Goal: Task Accomplishment & Management: Complete application form

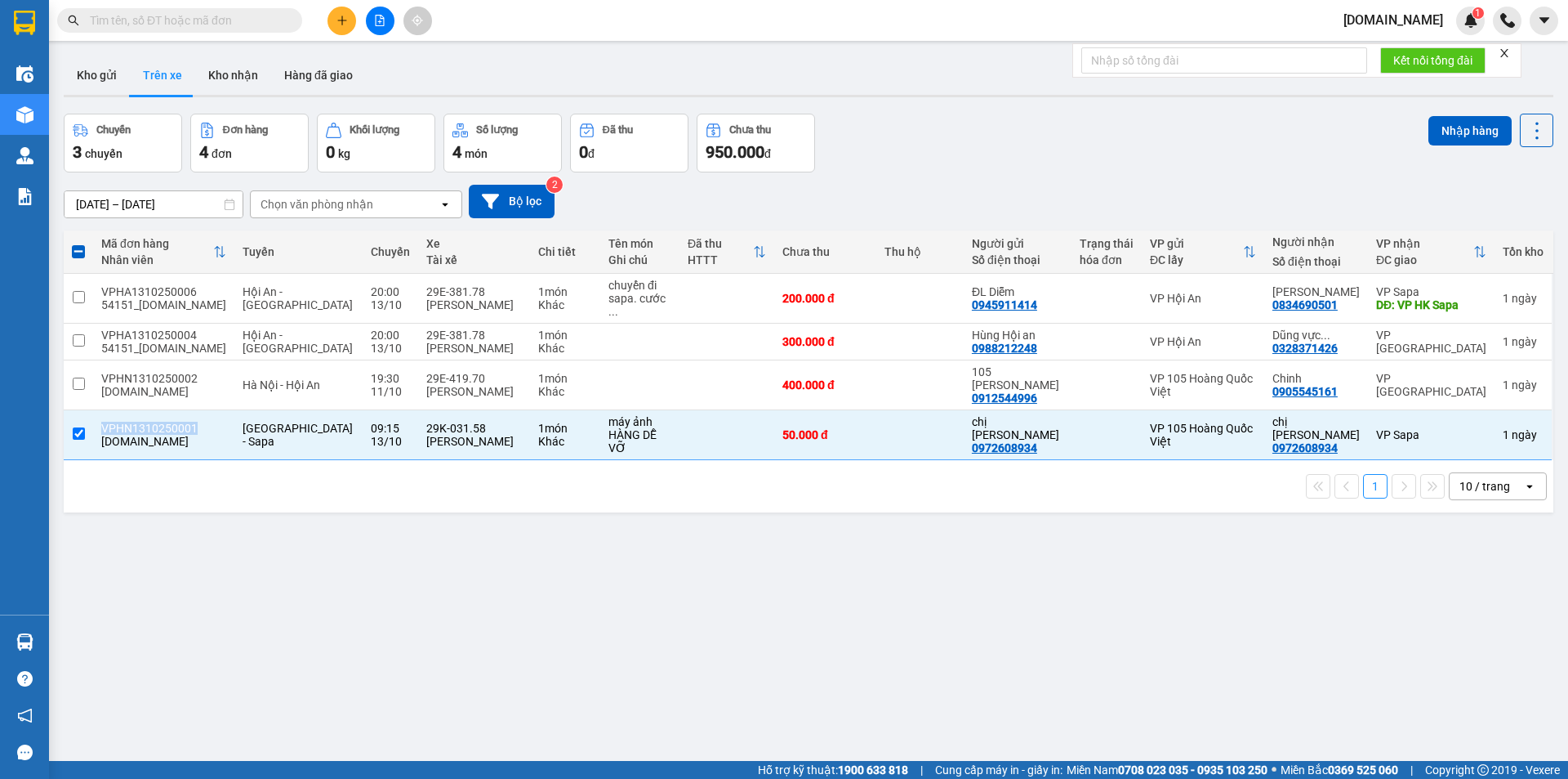
click at [337, 19] on icon "plus" at bounding box center [342, 20] width 12 height 12
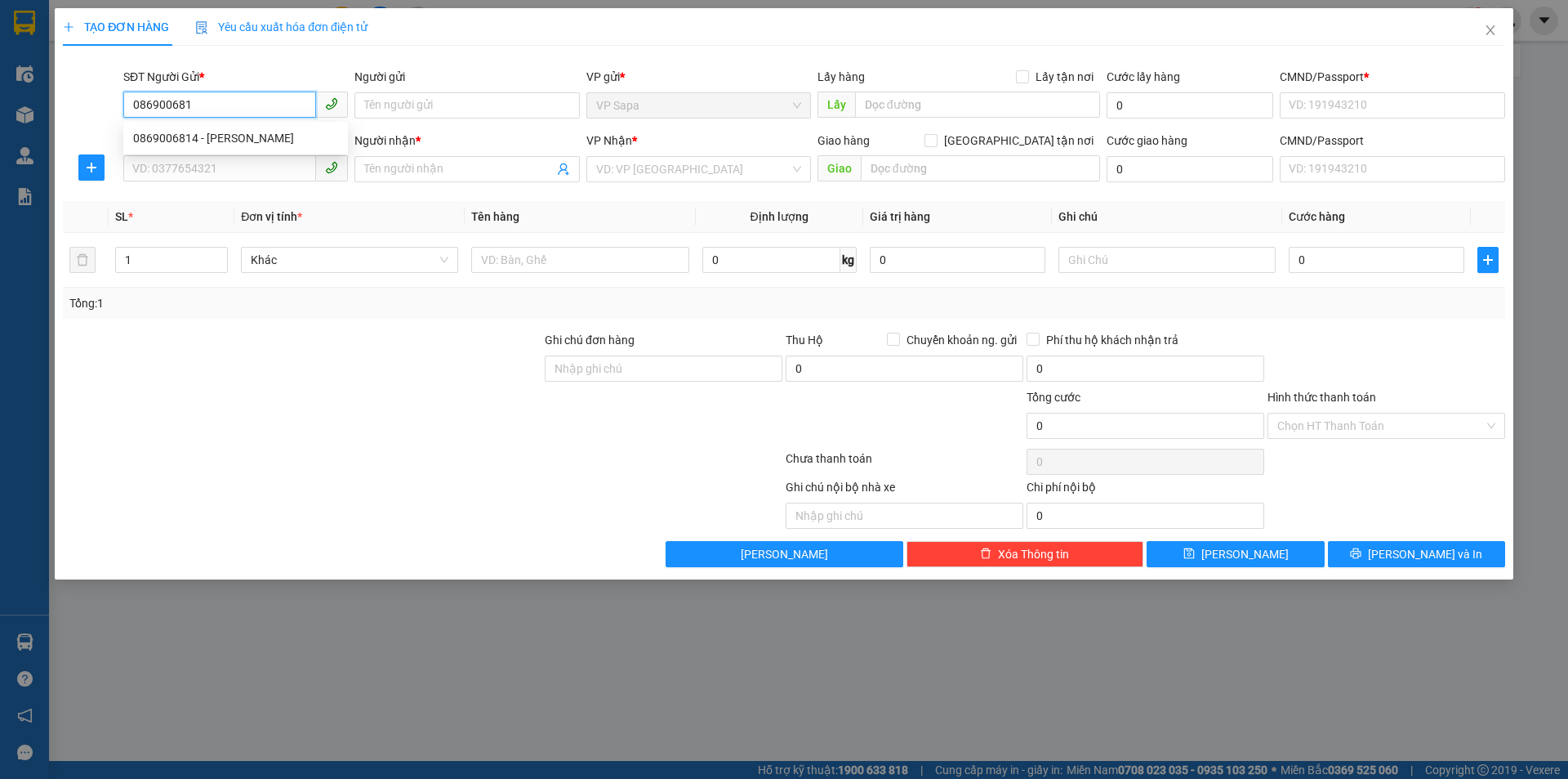
type input "0869006814"
click at [262, 138] on div "0869006814 - [PERSON_NAME]" at bounding box center [235, 138] width 205 height 18
type input "[PERSON_NAME]"
type input "1234567"
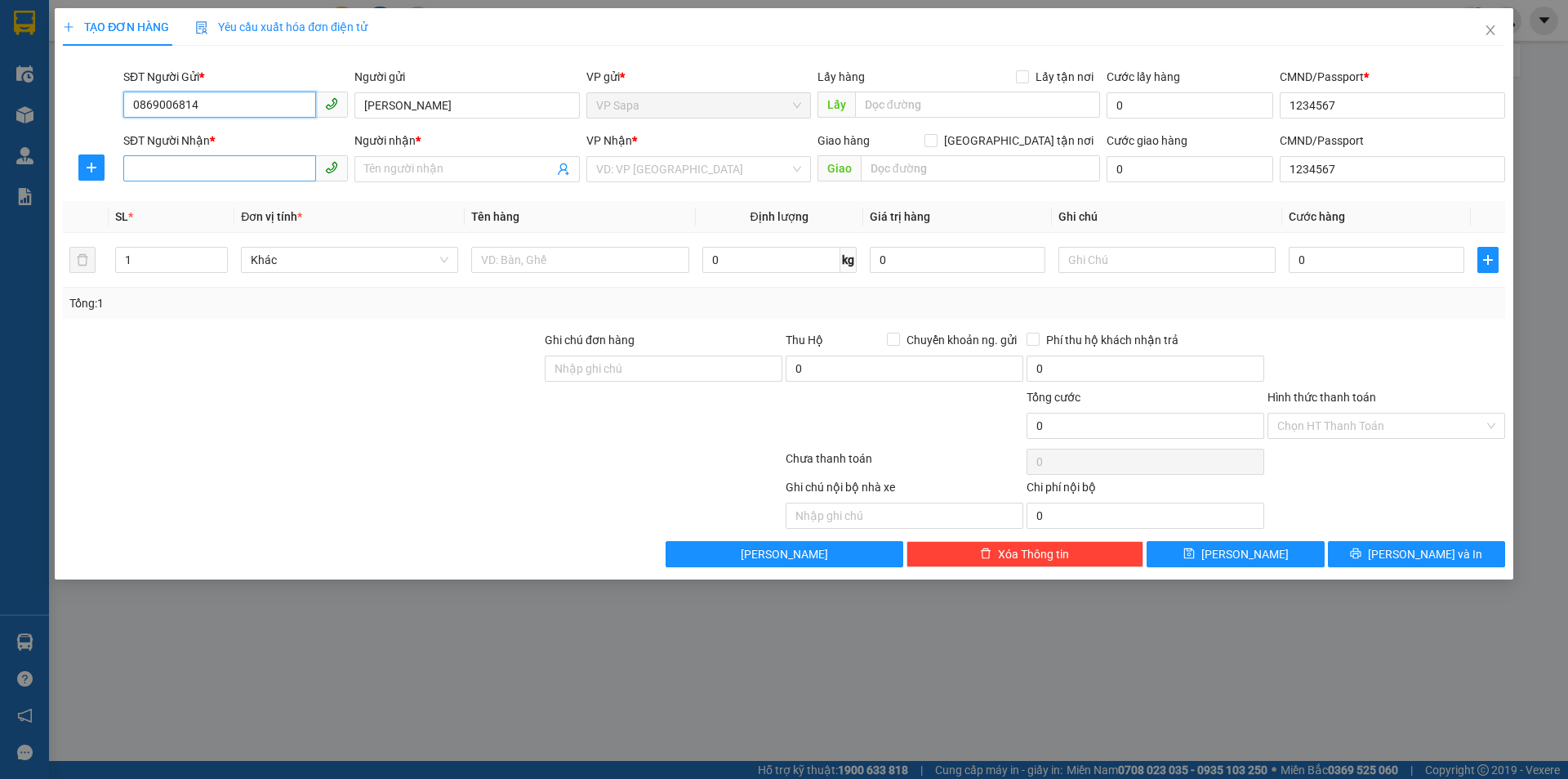
type input "0869006814"
click at [228, 177] on input "SĐT Người Nhận *" at bounding box center [219, 168] width 193 height 27
type input "0919379469"
click at [393, 170] on input "Người nhận *" at bounding box center [458, 169] width 188 height 18
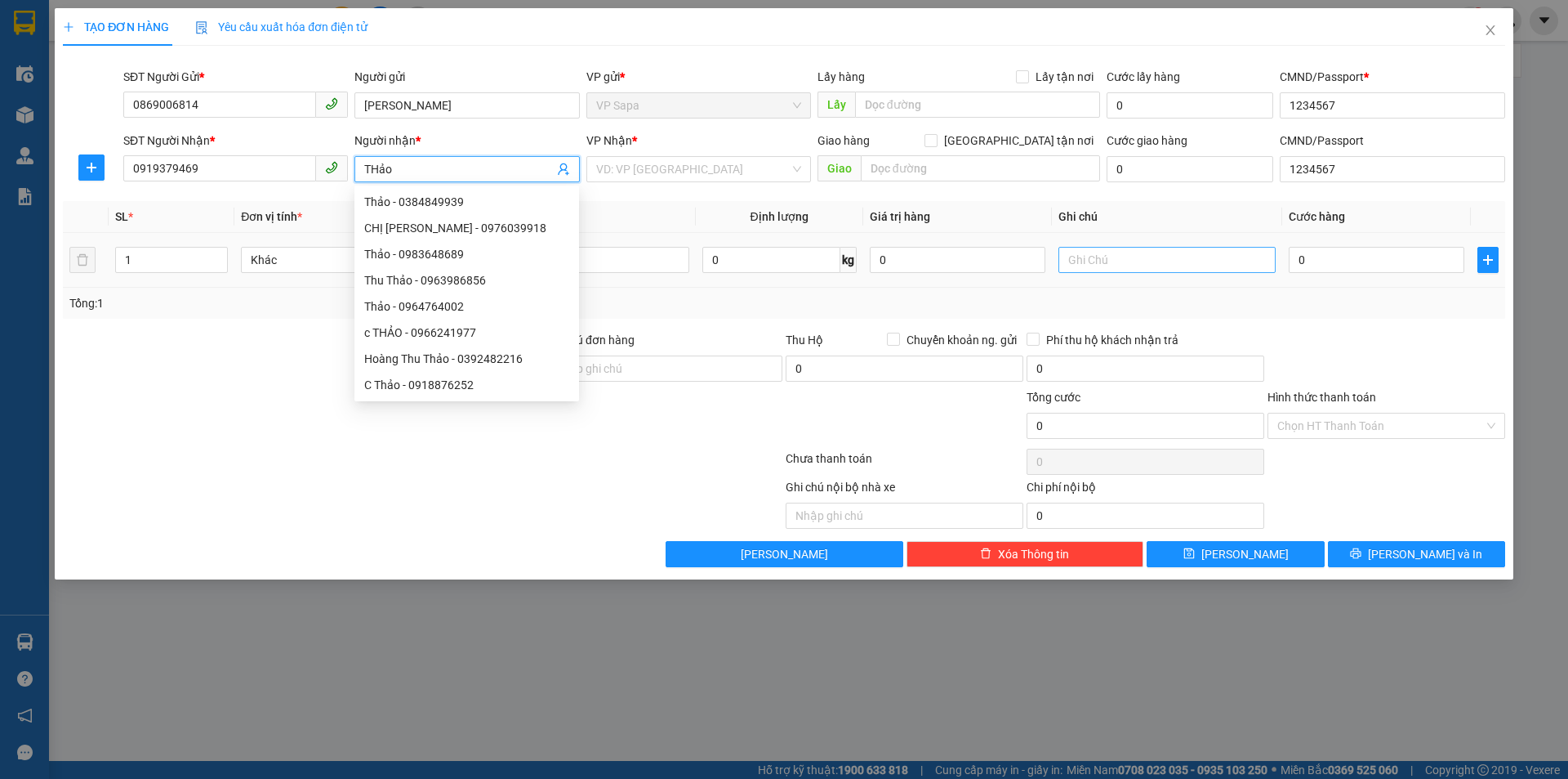
type input "THảo"
click at [1077, 250] on input "text" at bounding box center [1167, 260] width 218 height 27
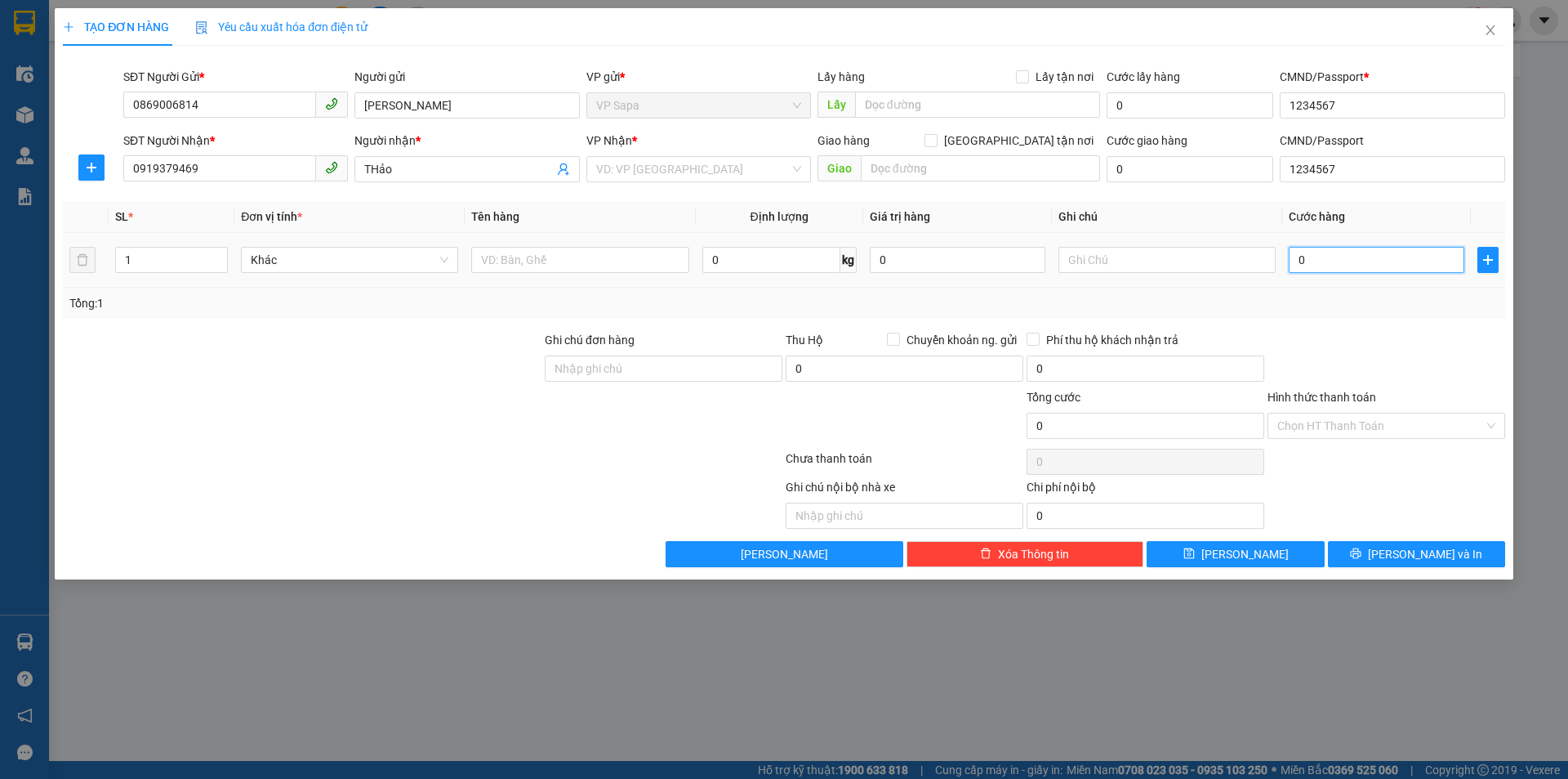
click at [1344, 265] on input "0" at bounding box center [1376, 260] width 175 height 27
type input "7"
type input "70"
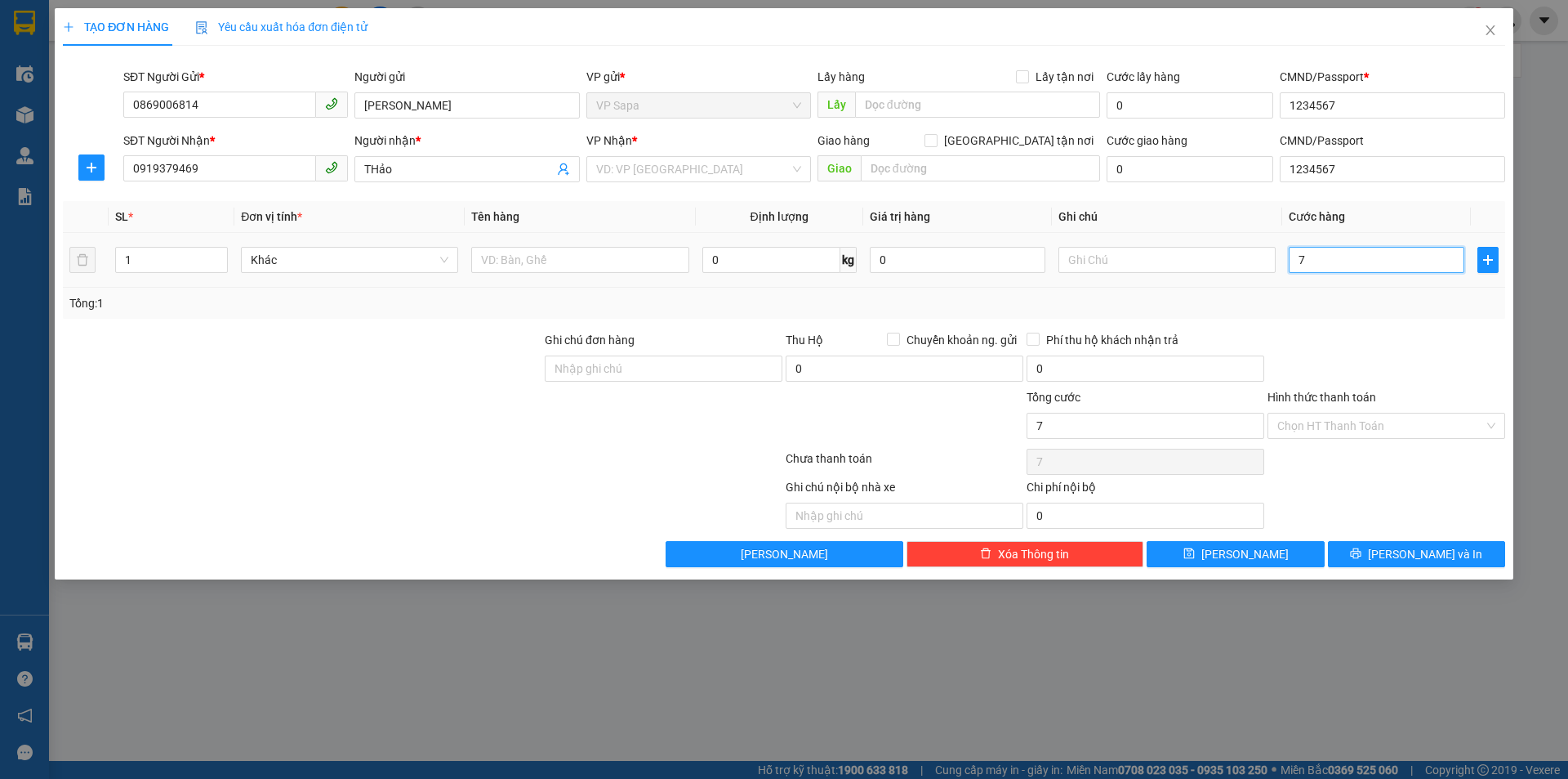
type input "70"
type input "700"
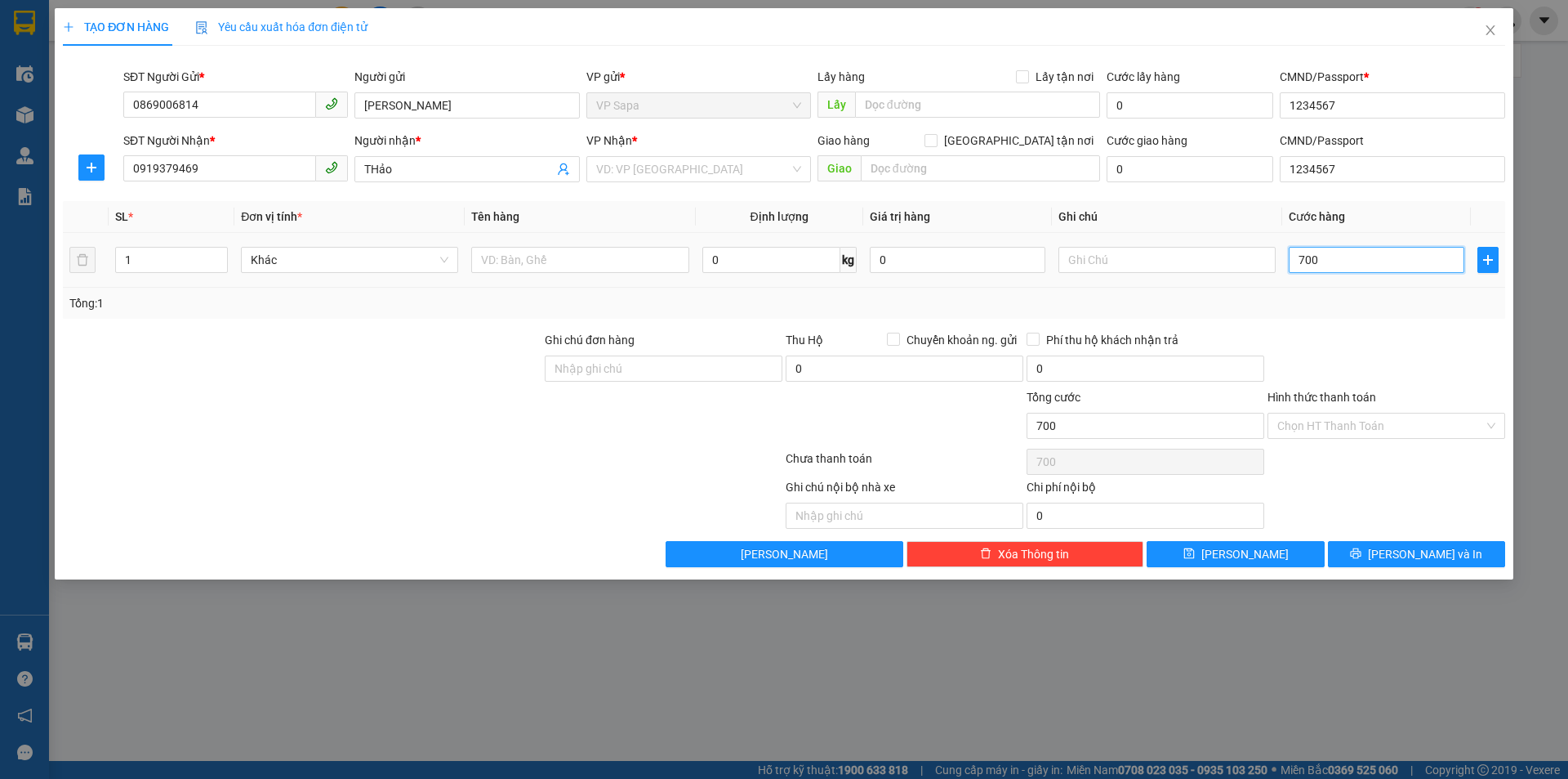
type input "7.000"
type input "70.000"
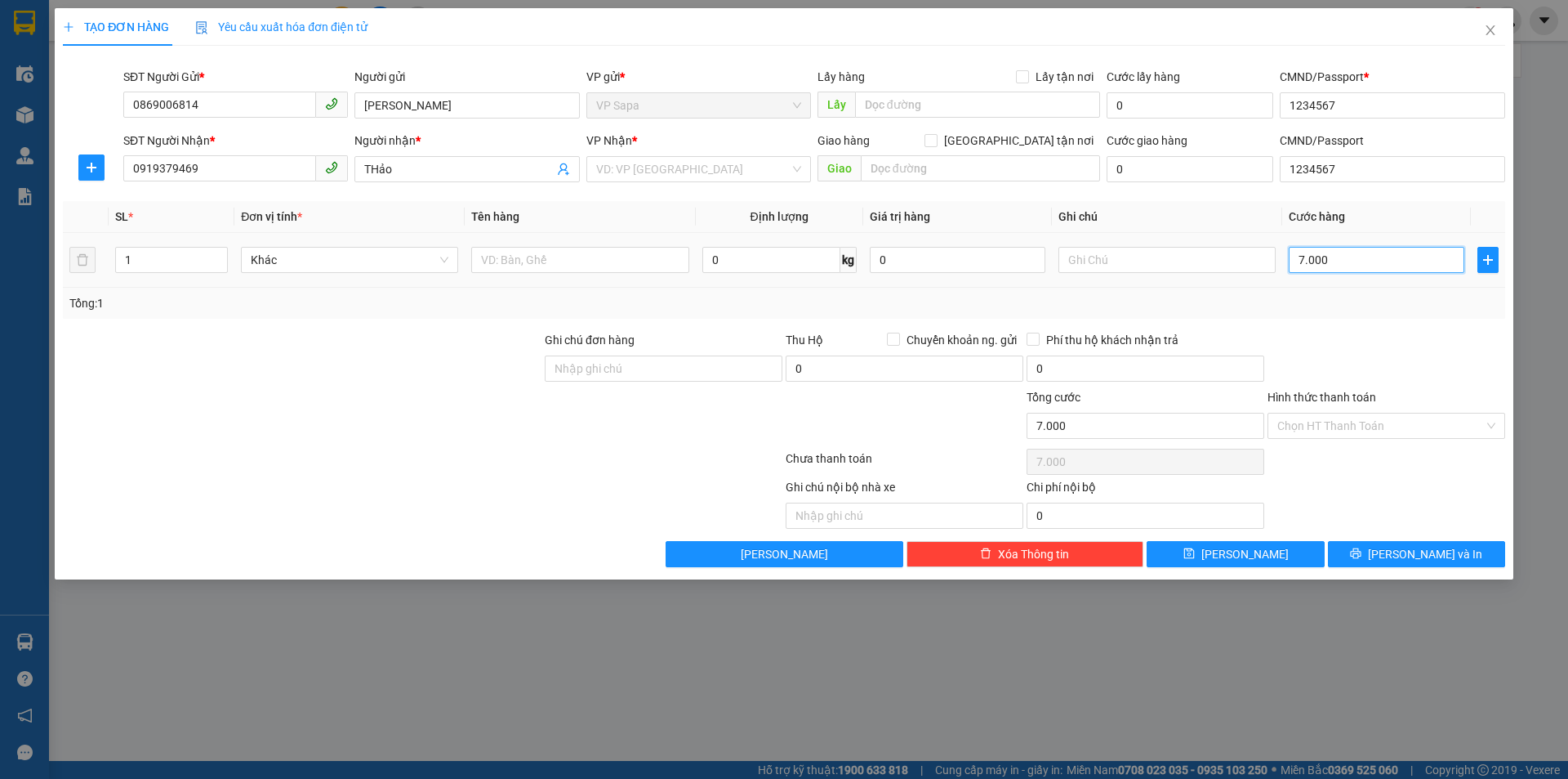
type input "70.000"
click at [772, 161] on input "search" at bounding box center [693, 169] width 194 height 25
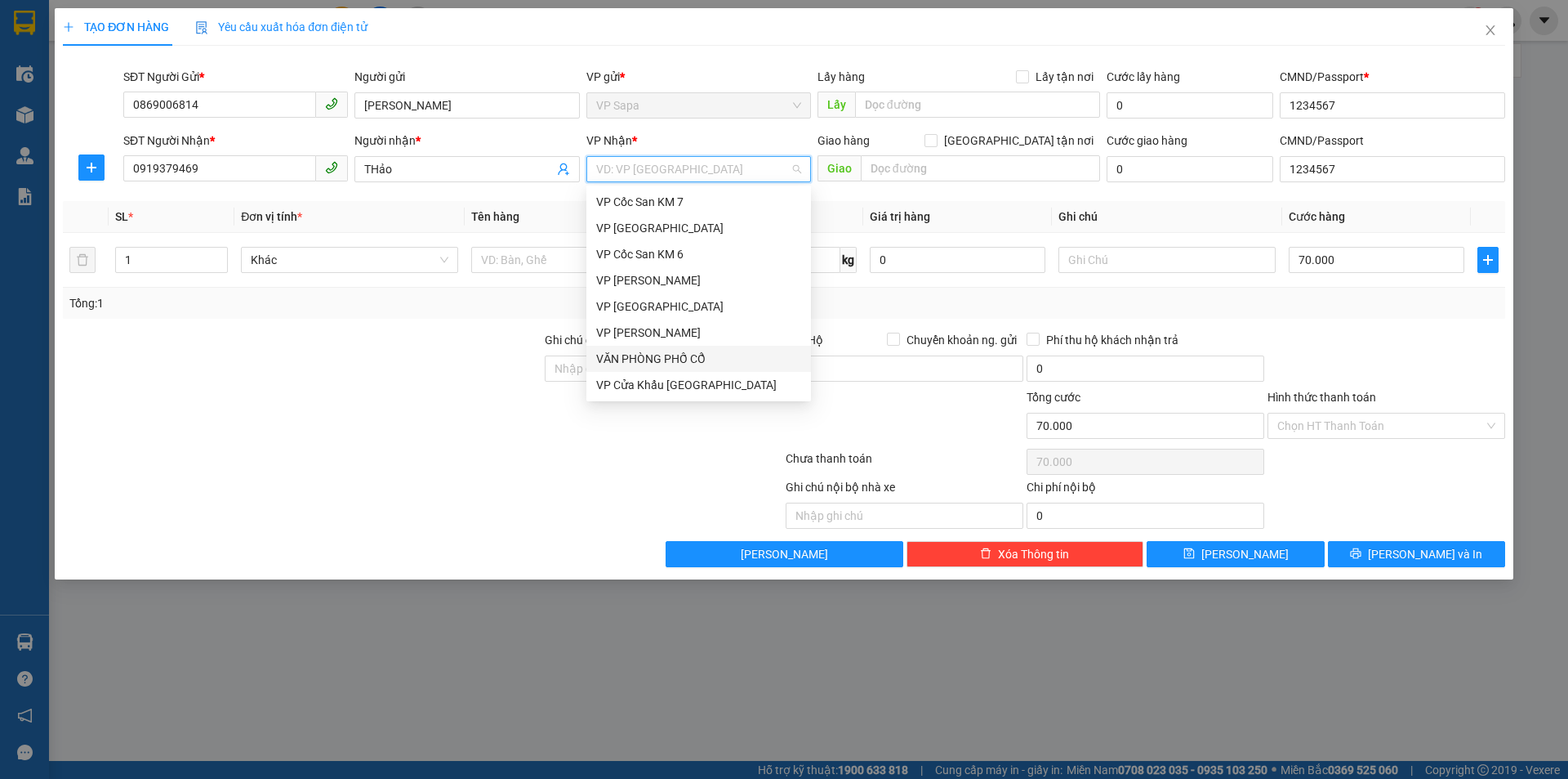
click at [693, 355] on div "VĂN PHÒNG PHỐ CỔ" at bounding box center [699, 359] width 205 height 18
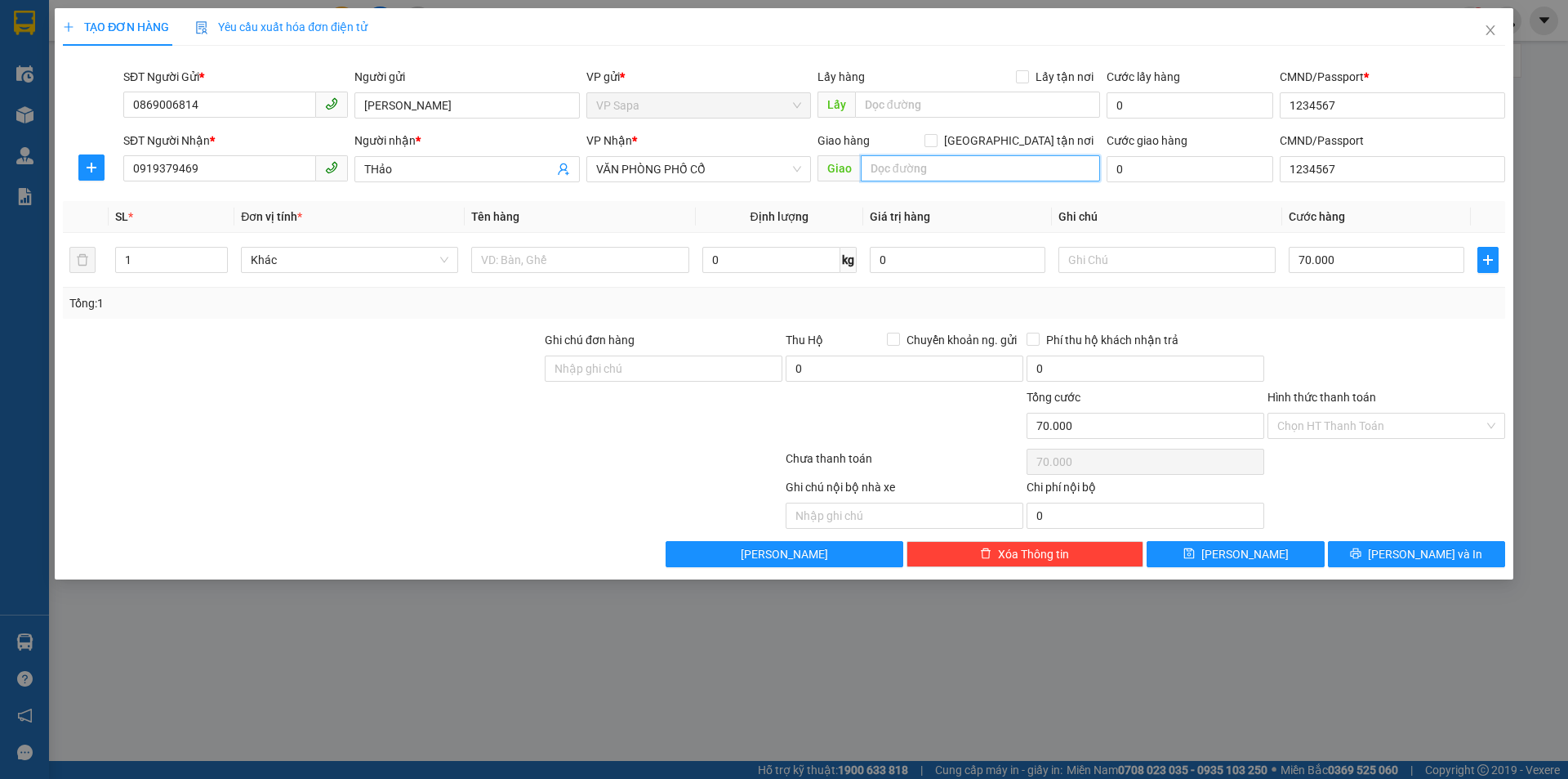
click at [897, 174] on input "text" at bounding box center [980, 168] width 239 height 27
type input "160 [PERSON_NAME]"
click at [1362, 557] on icon "printer" at bounding box center [1356, 552] width 12 height 12
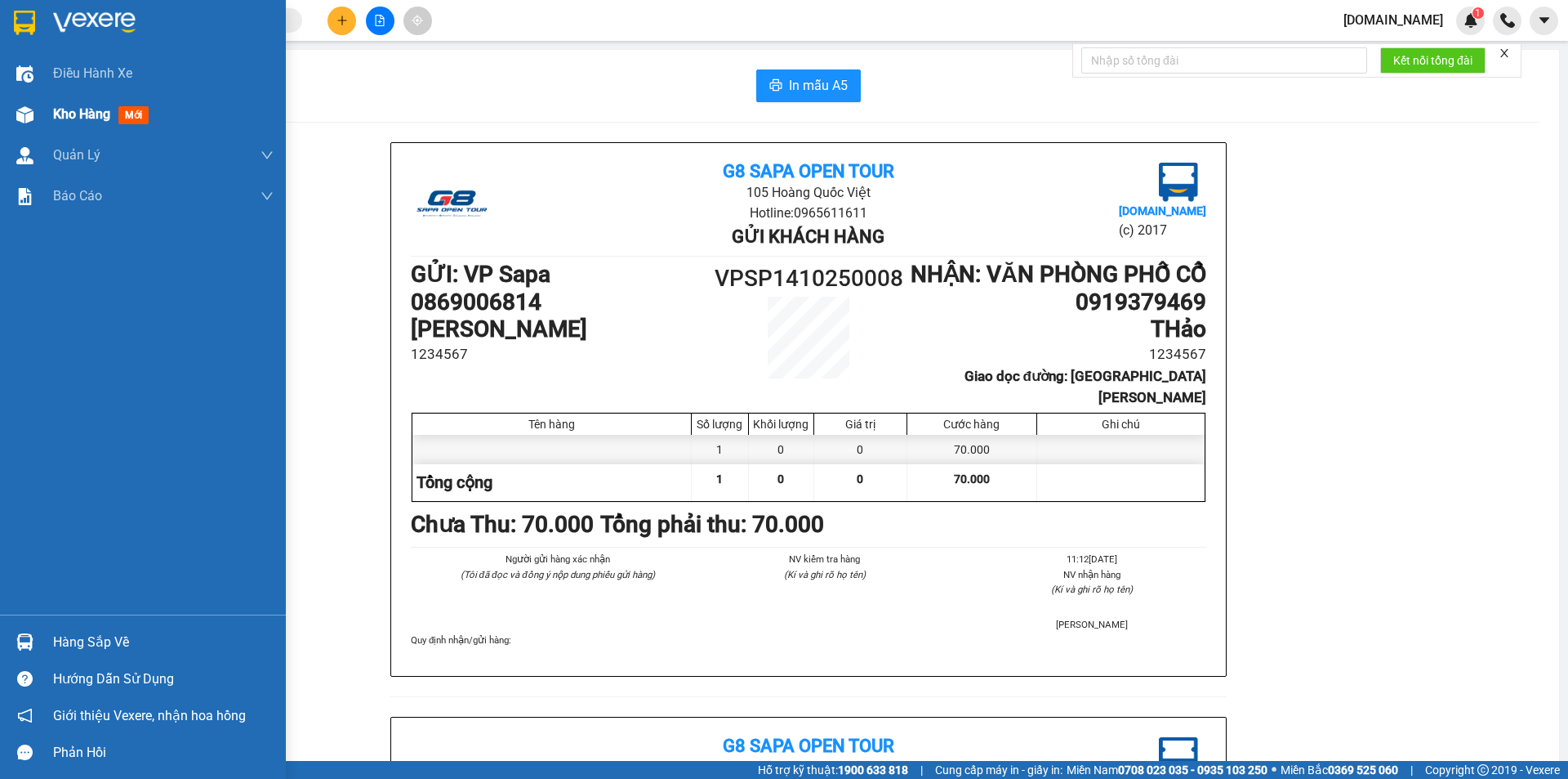
click at [119, 111] on div "Kho hàng mới" at bounding box center [104, 113] width 102 height 20
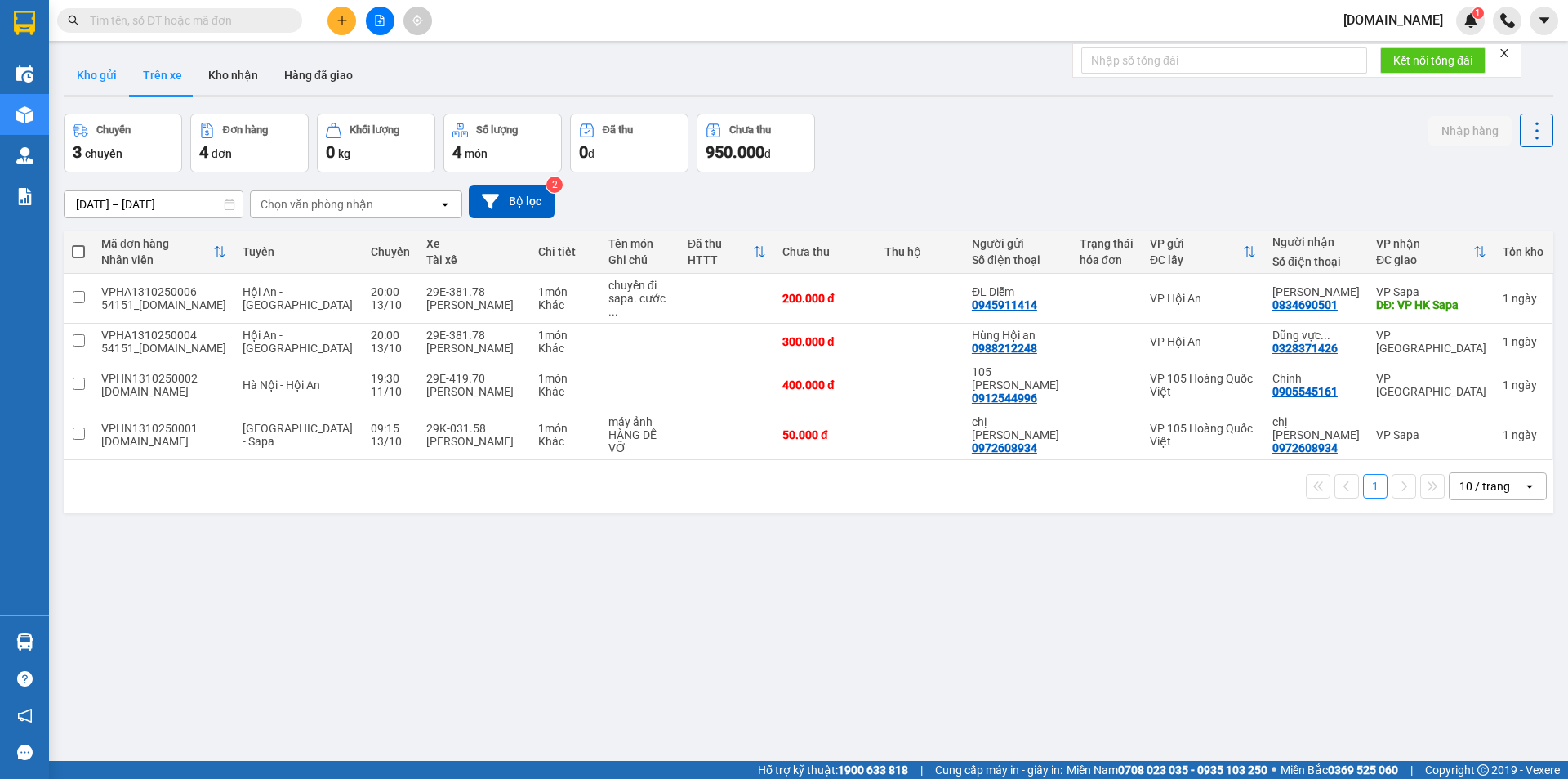
click at [84, 78] on button "Kho gửi" at bounding box center [96, 75] width 66 height 39
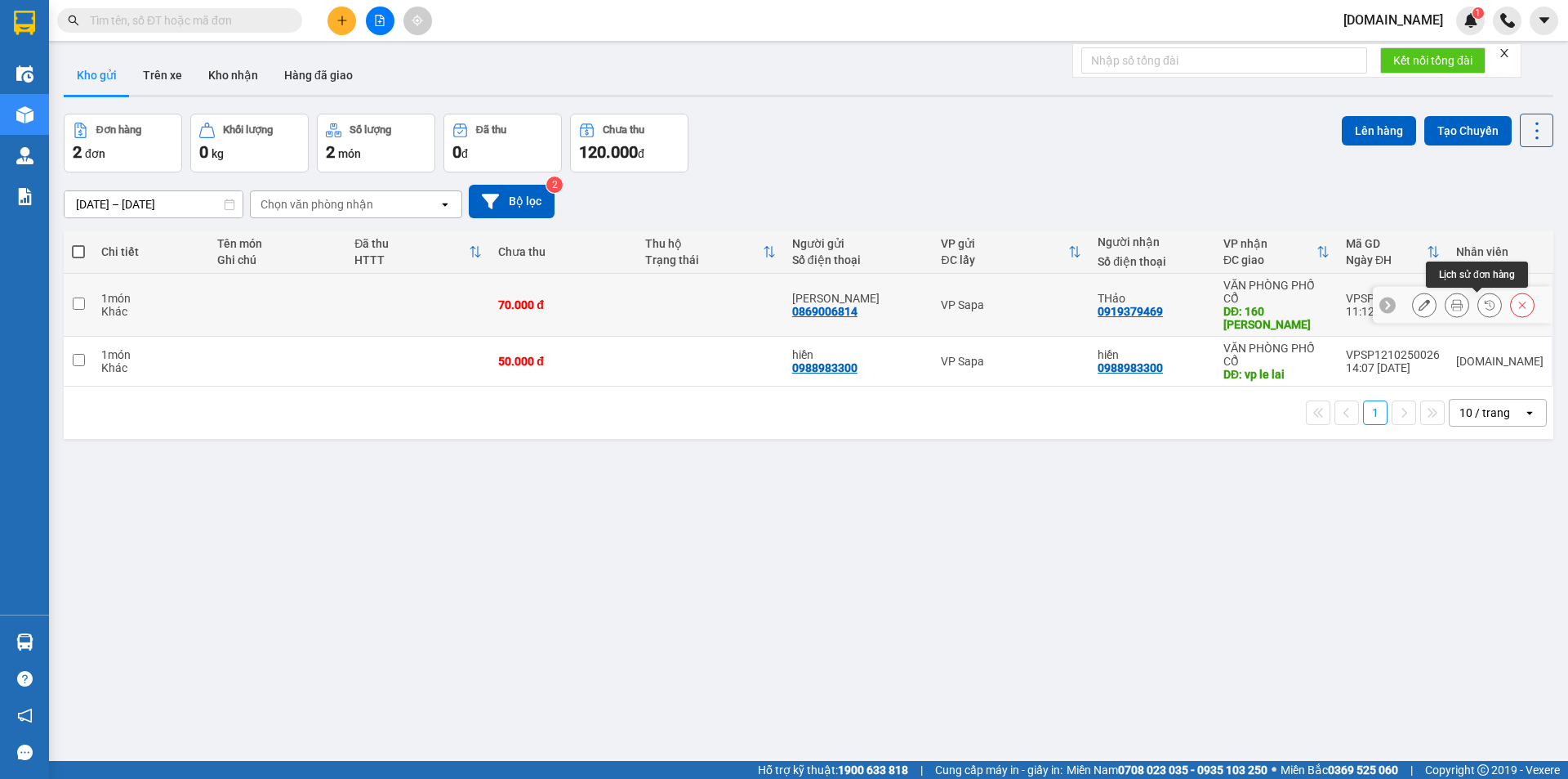
click at [1484, 303] on icon at bounding box center [1489, 305] width 12 height 12
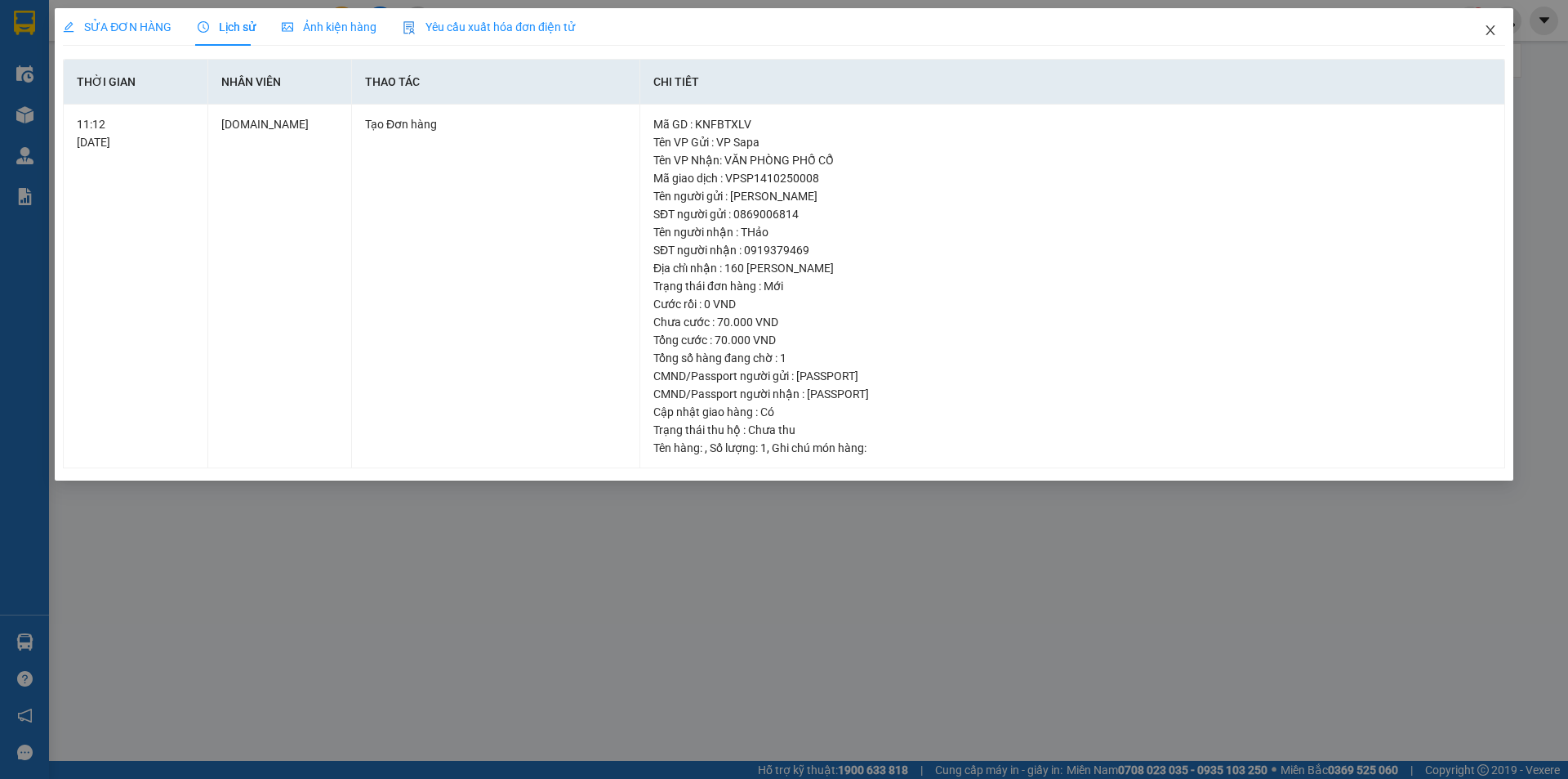
click at [1491, 32] on icon "close" at bounding box center [1490, 30] width 9 height 10
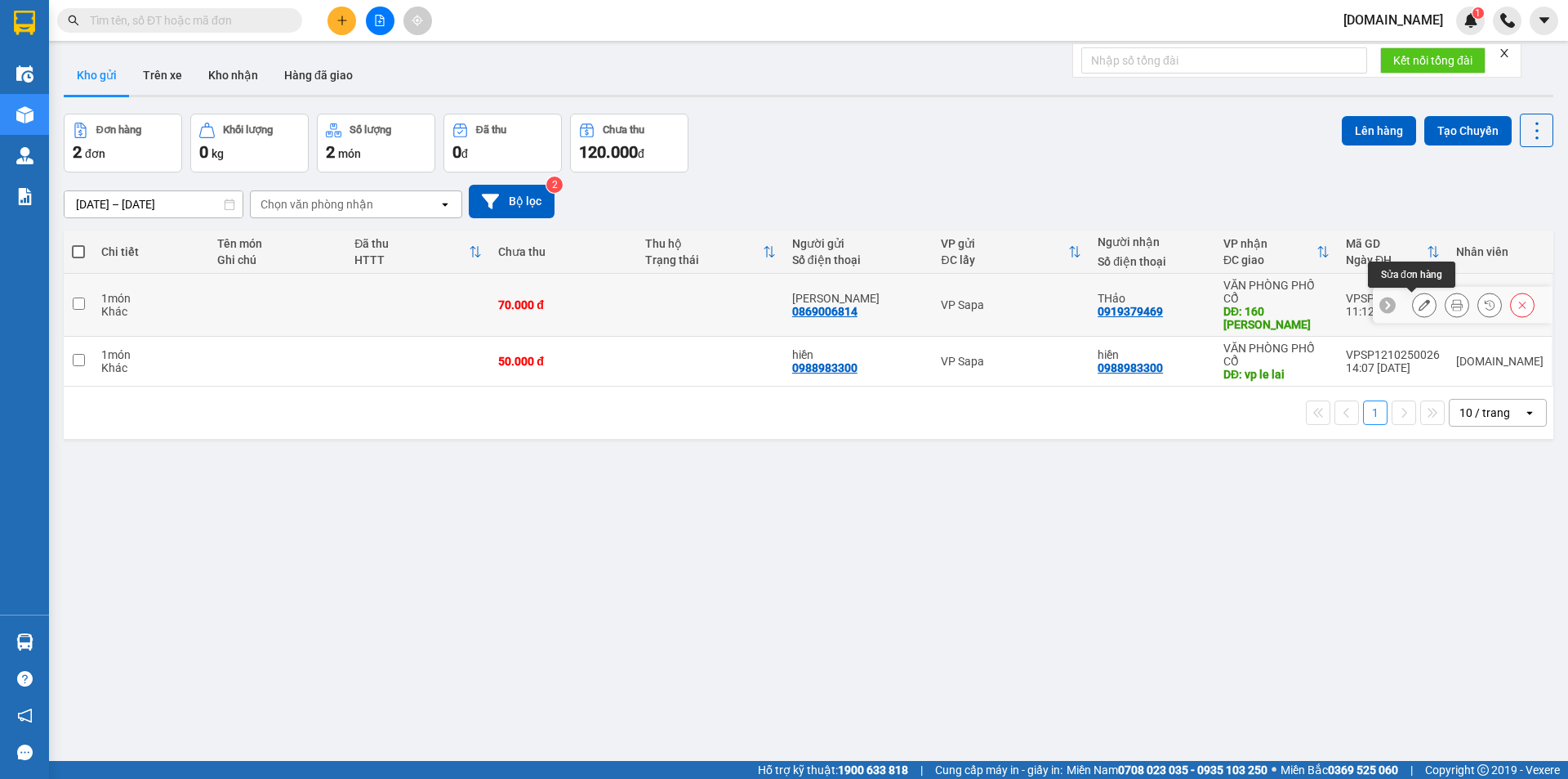
click at [1413, 305] on button at bounding box center [1425, 305] width 23 height 28
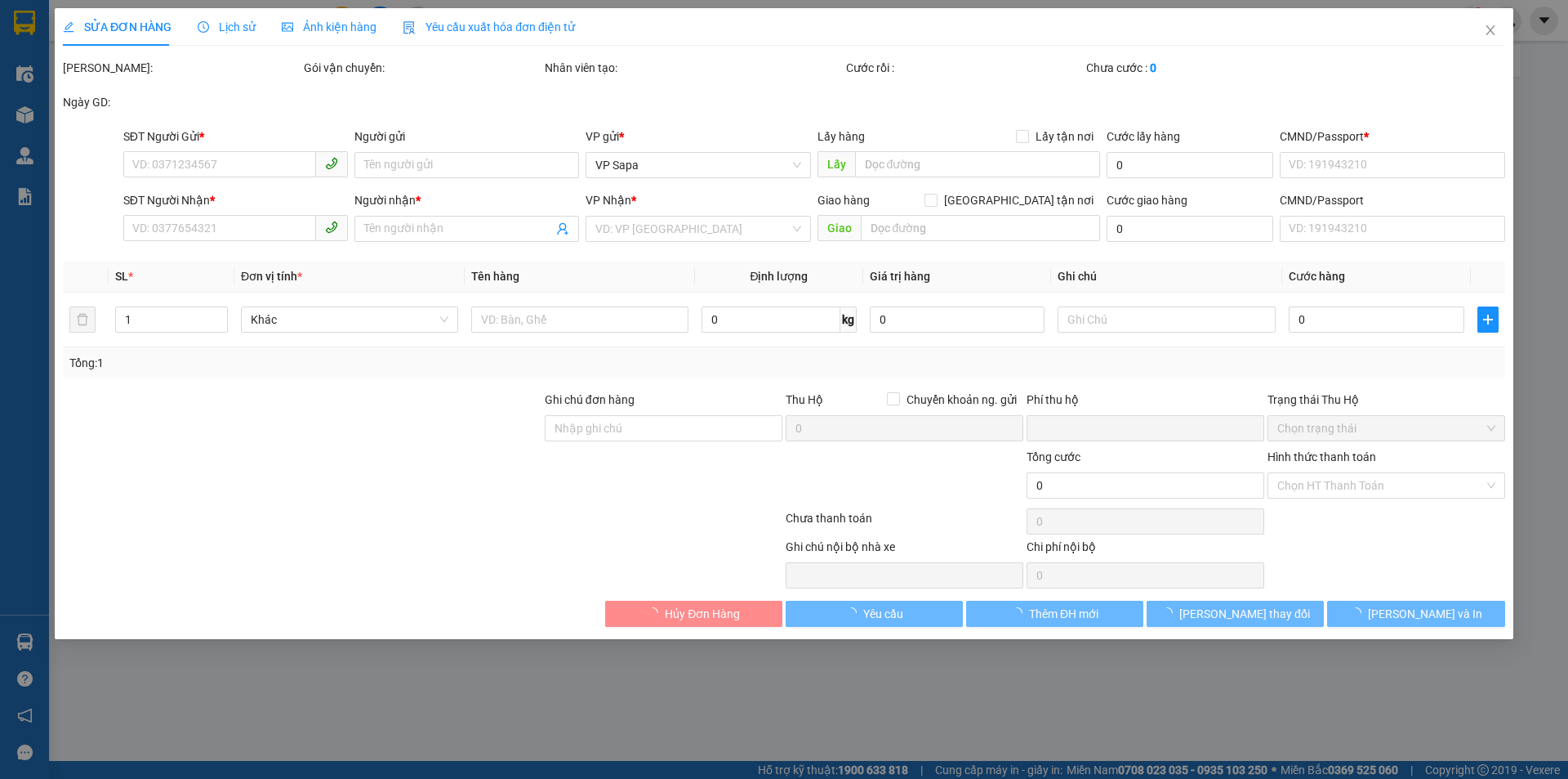
type input "0869006814"
type input "[PERSON_NAME]"
type input "1234567"
type input "0919379469"
type input "THảo"
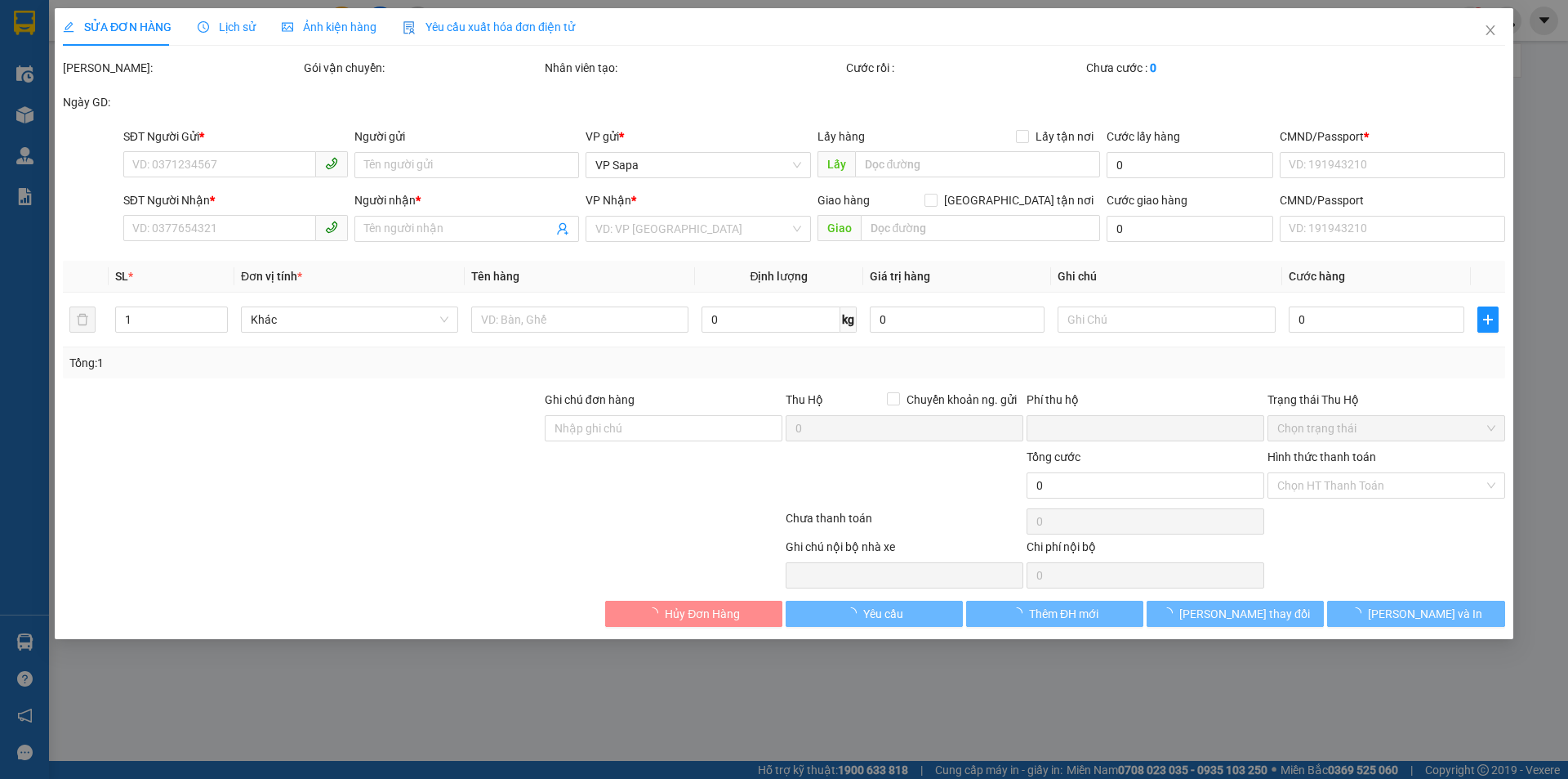
type input "160 [PERSON_NAME]"
type input "1234567"
type input "0"
type input "70.000"
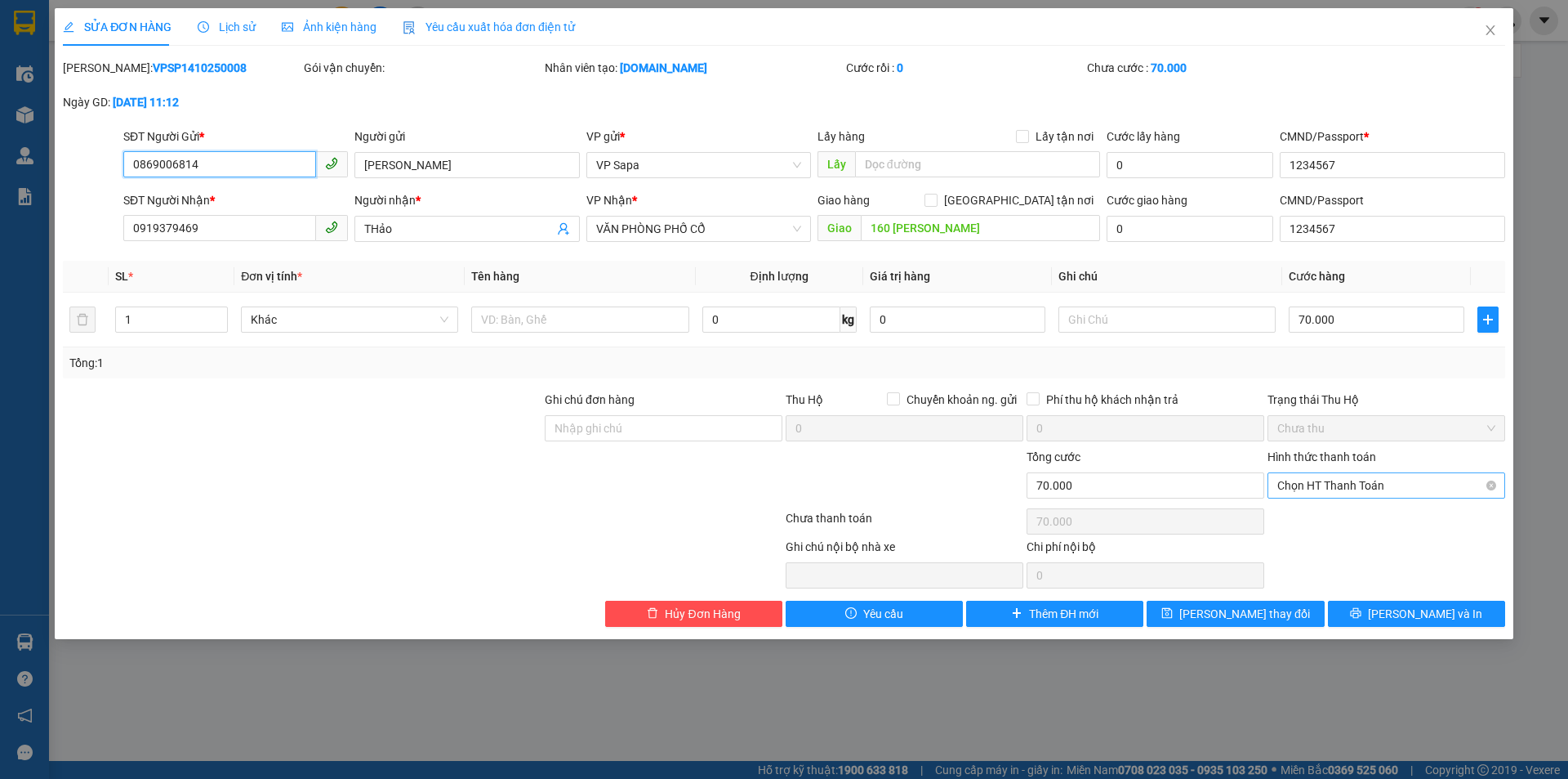
click at [1328, 484] on span "Chọn HT Thanh Toán" at bounding box center [1387, 485] width 218 height 25
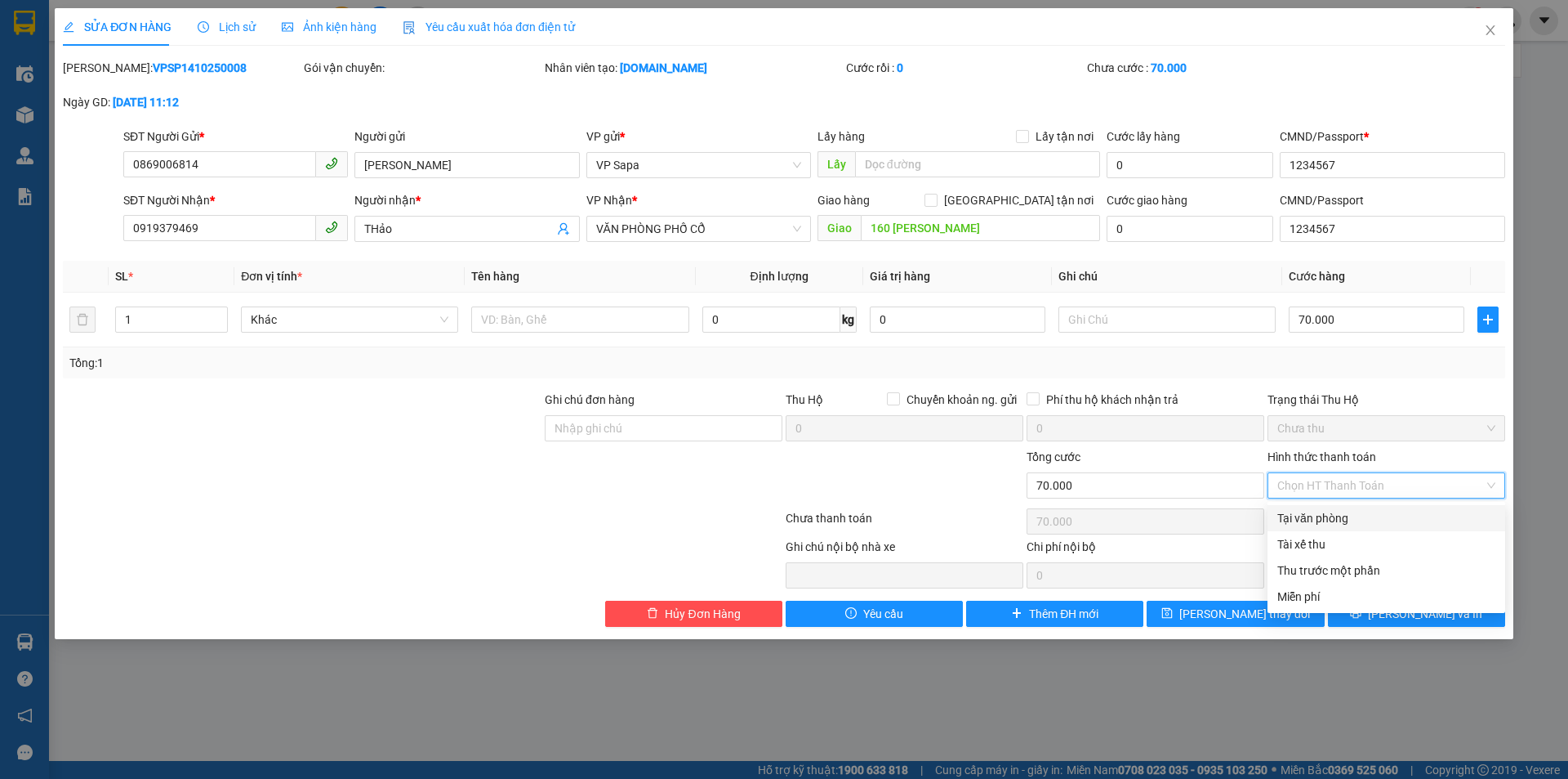
click at [1317, 524] on div "Tại văn phòng" at bounding box center [1387, 518] width 218 height 18
type input "0"
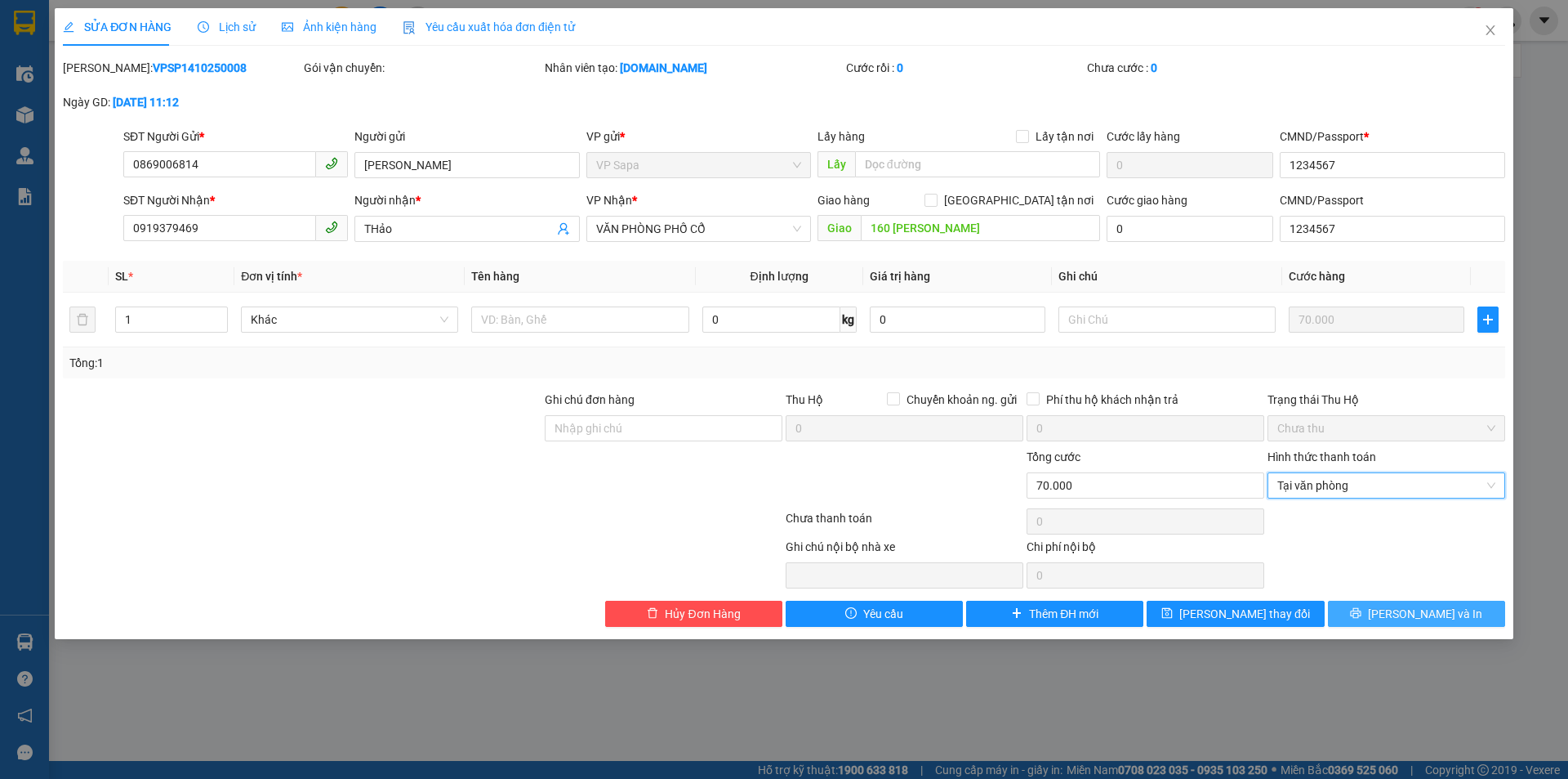
click at [1406, 615] on span "[PERSON_NAME] và In" at bounding box center [1425, 613] width 114 height 18
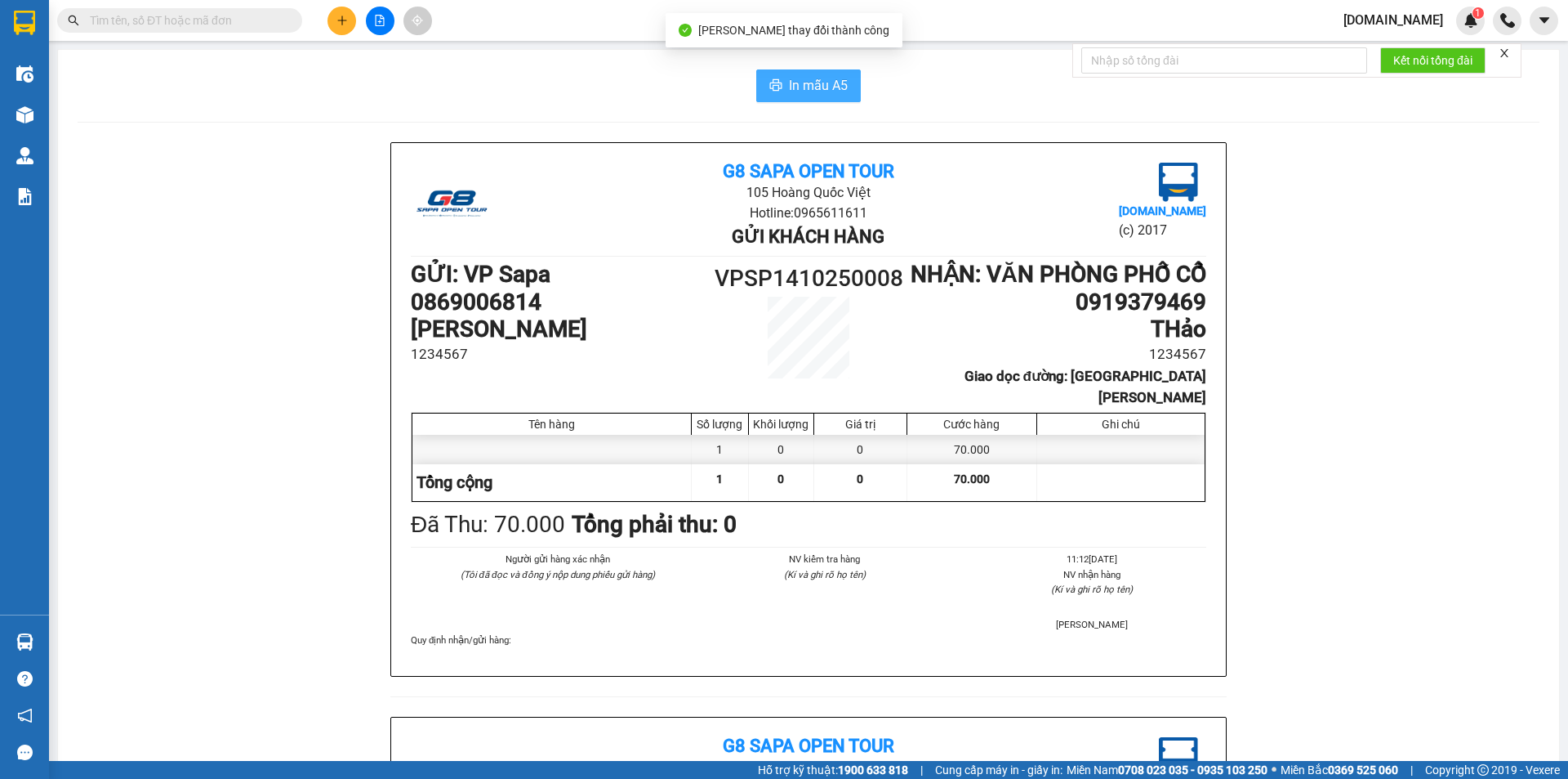
click at [804, 93] on span "In mẫu A5" at bounding box center [819, 85] width 58 height 20
click at [789, 83] on span "In mẫu A5" at bounding box center [819, 85] width 58 height 20
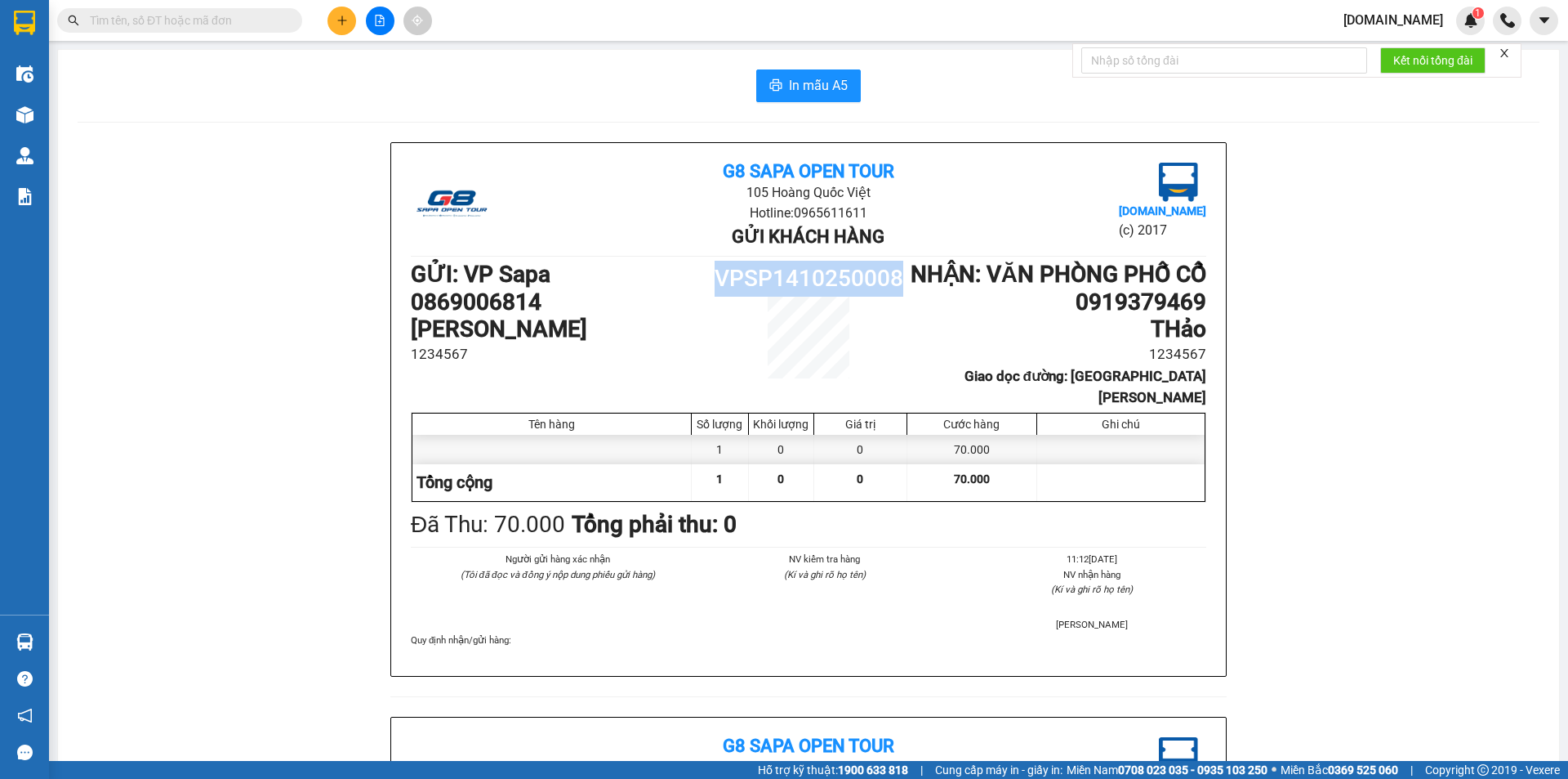
drag, startPoint x: 714, startPoint y: 280, endPoint x: 895, endPoint y: 289, distance: 181.2
click at [895, 289] on h1 "VPSP1410250008" at bounding box center [808, 278] width 199 height 36
copy h1 "VPSP1410250008"
